Goal: Task Accomplishment & Management: Manage account settings

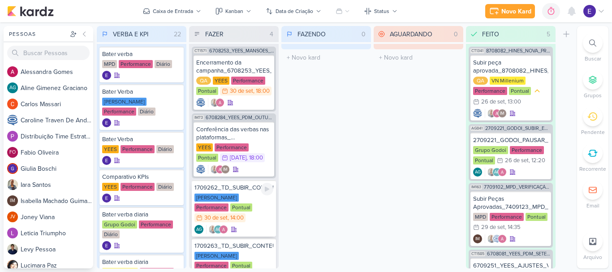
scroll to position [39, 0]
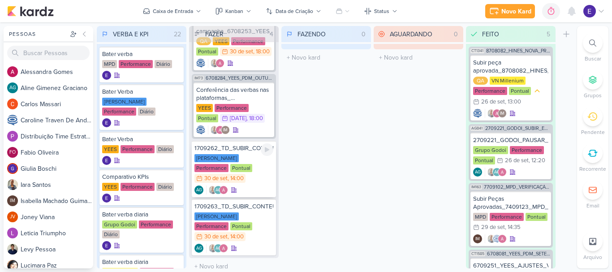
click at [248, 184] on div "1709262_TD_SUBIR_CONTEUDO_SOCIAL_EM_PERFORMANCE_IADL [PERSON_NAME] Performance …" at bounding box center [234, 169] width 84 height 56
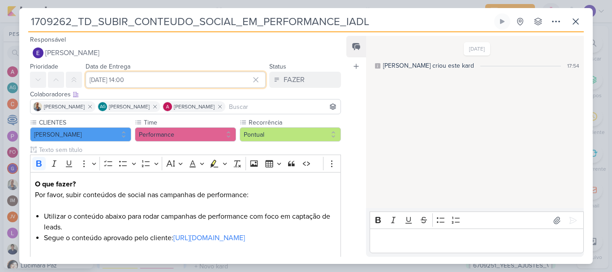
click at [174, 75] on input "[DATE] 14:00" at bounding box center [176, 80] width 180 height 16
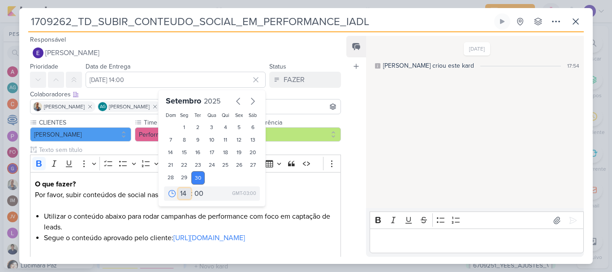
click at [180, 195] on select "00 01 02 03 04 05 06 07 08 09 10 11 12 13 14 15 16 17 18 19 20 21 22 23" at bounding box center [184, 193] width 13 height 11
select select "18"
click at [178, 188] on select "00 01 02 03 04 05 06 07 08 09 10 11 12 13 14 15 16 17 18 19 20 21 22 23" at bounding box center [184, 193] width 13 height 11
type input "[DATE] 18:00"
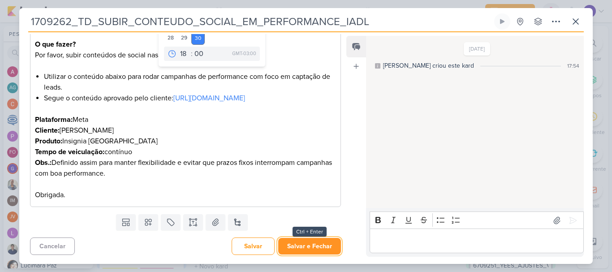
click at [312, 248] on button "Salvar e Fechar" at bounding box center [309, 246] width 63 height 17
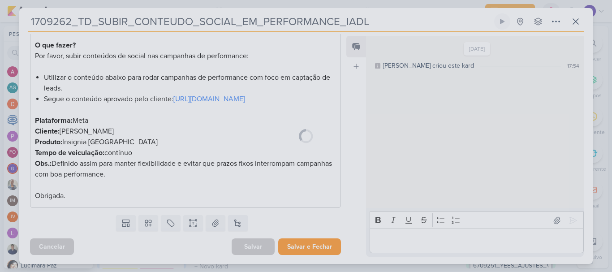
scroll to position [150, 0]
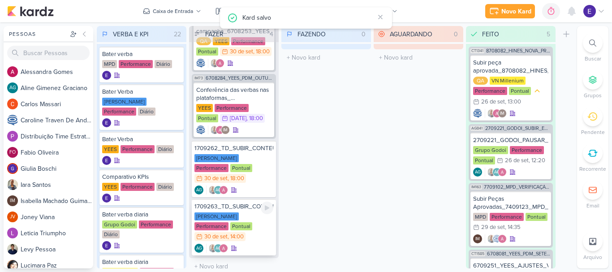
click at [253, 244] on div "AG AG" at bounding box center [234, 248] width 79 height 9
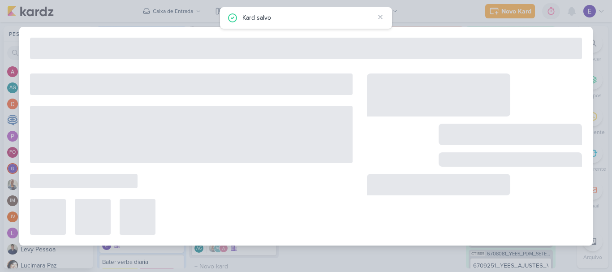
type input "1709263_TD_SUBIR_CONTEUDO_SOCIAL_EM_PERFORMANCE_LCSA"
type input "[DATE] 14:00"
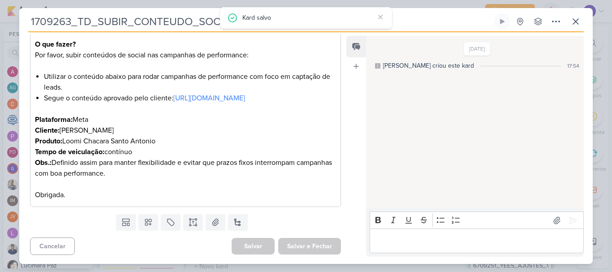
scroll to position [0, 0]
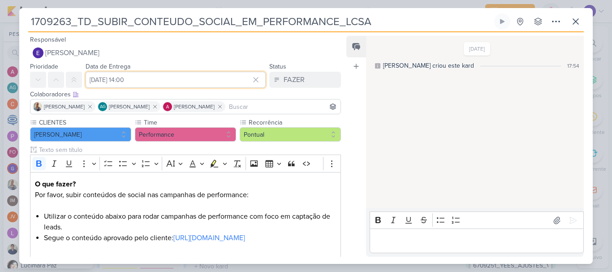
click at [176, 78] on input "[DATE] 14:00" at bounding box center [176, 80] width 180 height 16
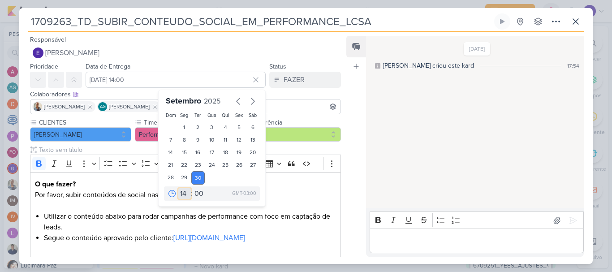
click at [178, 190] on select "00 01 02 03 04 05 06 07 08 09 10 11 12 13 14 15 16 17 18 19 20 21 22 23" at bounding box center [184, 193] width 13 height 11
select select "18"
click at [178, 188] on select "00 01 02 03 04 05 06 07 08 09 10 11 12 13 14 15 16 17 18 19 20 21 22 23" at bounding box center [184, 193] width 13 height 11
type input "[DATE] 18:00"
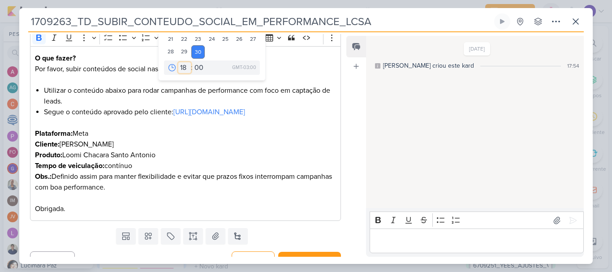
scroll to position [151, 0]
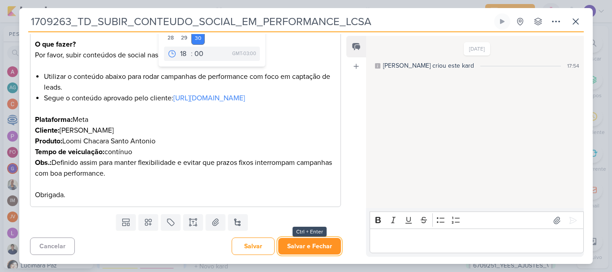
click at [312, 245] on button "Salvar e Fechar" at bounding box center [309, 246] width 63 height 17
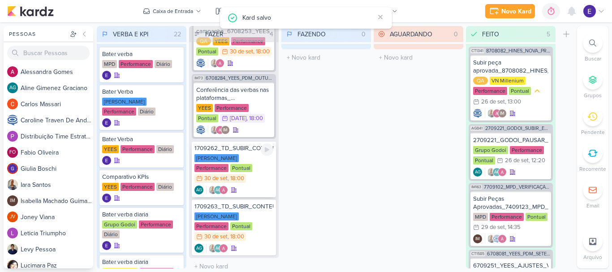
scroll to position [0, 0]
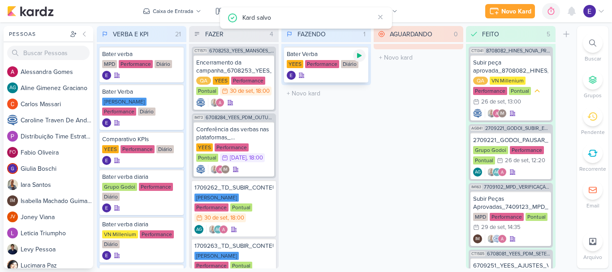
click at [355, 58] on div at bounding box center [359, 55] width 13 height 13
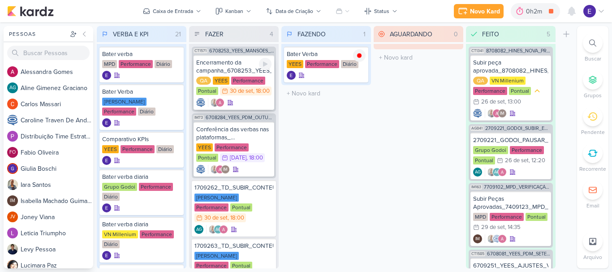
click at [253, 107] on div at bounding box center [233, 102] width 75 height 9
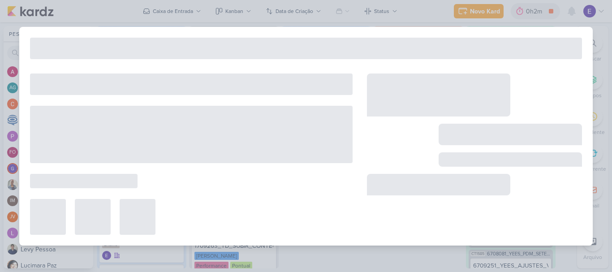
type input "Encerramento da campanha_6708253_YEES_MANSÕES_SUBIR_PEÇAS_CAMPANHA"
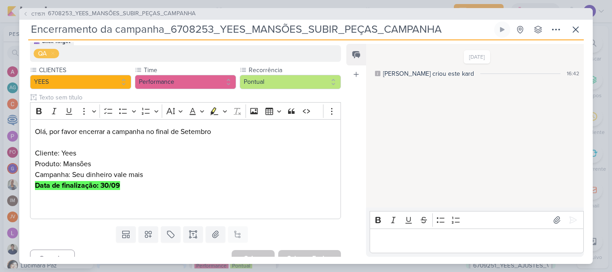
scroll to position [103, 0]
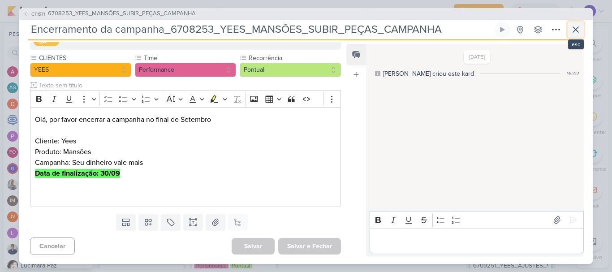
click at [583, 32] on button at bounding box center [576, 30] width 16 height 16
